Goal: Information Seeking & Learning: Learn about a topic

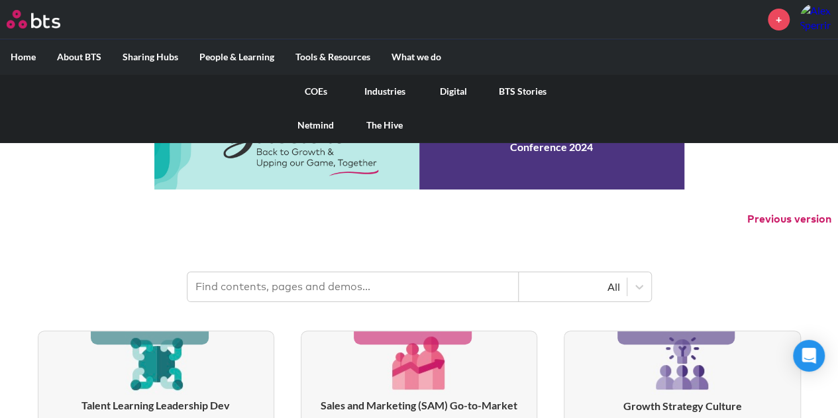
click at [327, 92] on link "COEs" at bounding box center [316, 91] width 69 height 34
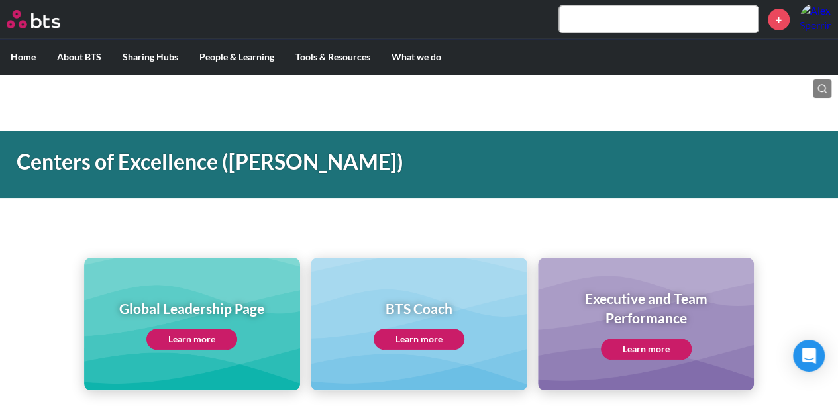
click at [207, 335] on link "Learn more" at bounding box center [191, 339] width 91 height 21
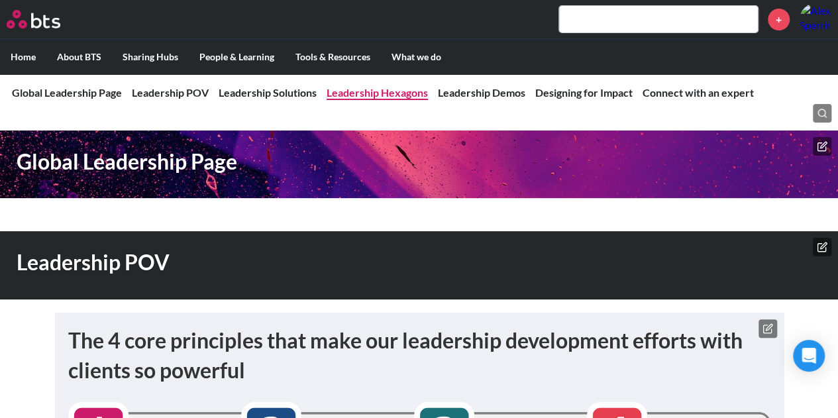
click at [401, 93] on link "Leadership Hexagons" at bounding box center [377, 92] width 101 height 13
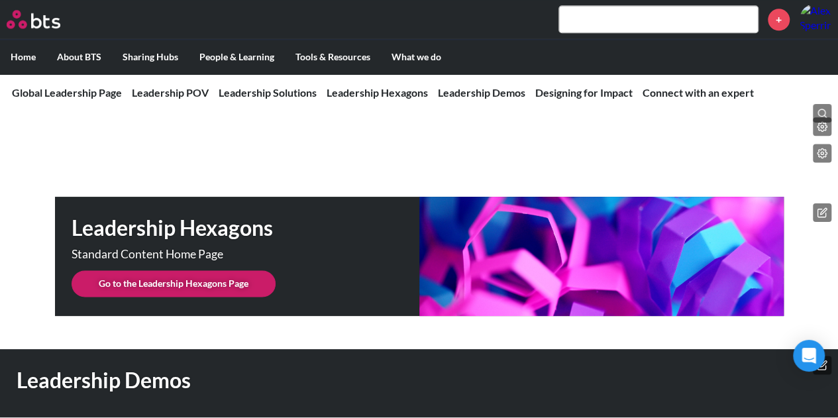
scroll to position [3331, 0]
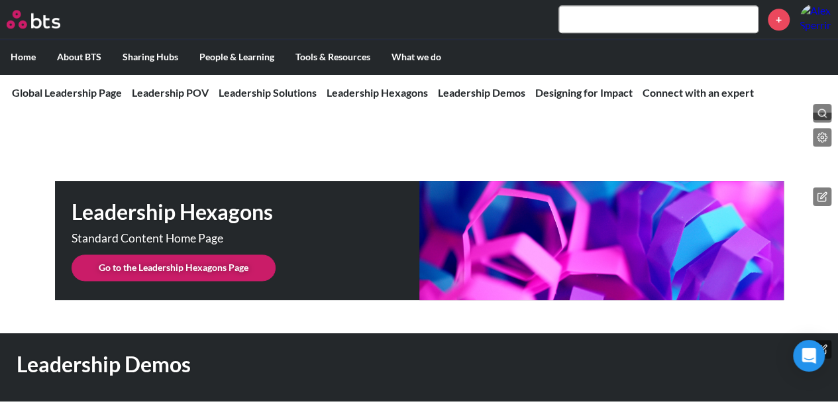
click at [242, 254] on link "Go to the Leadership Hexagons Page" at bounding box center [174, 267] width 204 height 26
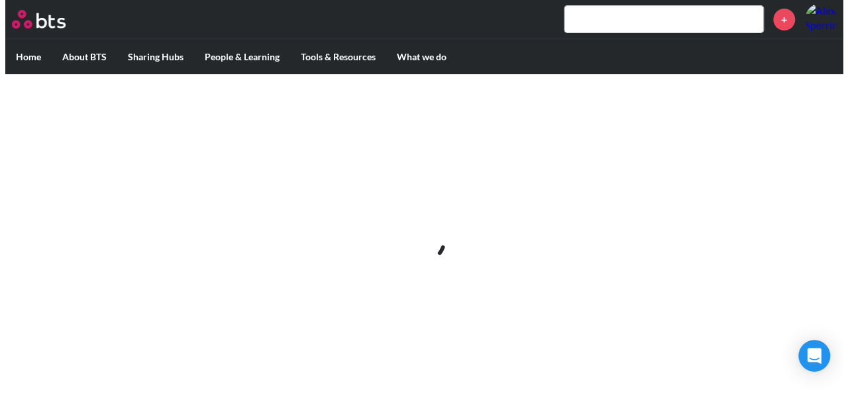
scroll to position [0, 0]
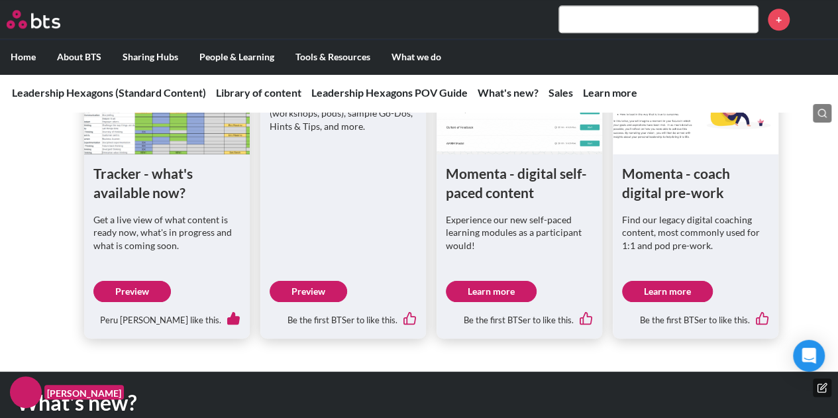
scroll to position [729, 0]
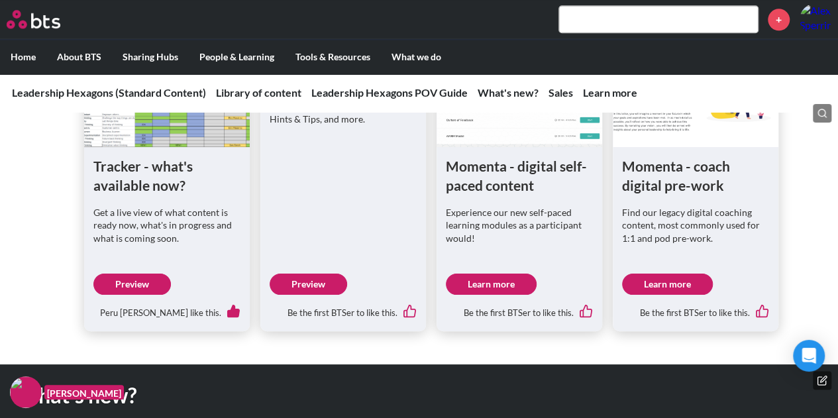
click at [301, 284] on link "Preview" at bounding box center [309, 284] width 78 height 21
click at [299, 276] on link "Preview" at bounding box center [309, 284] width 78 height 21
